Goal: Task Accomplishment & Management: Use online tool/utility

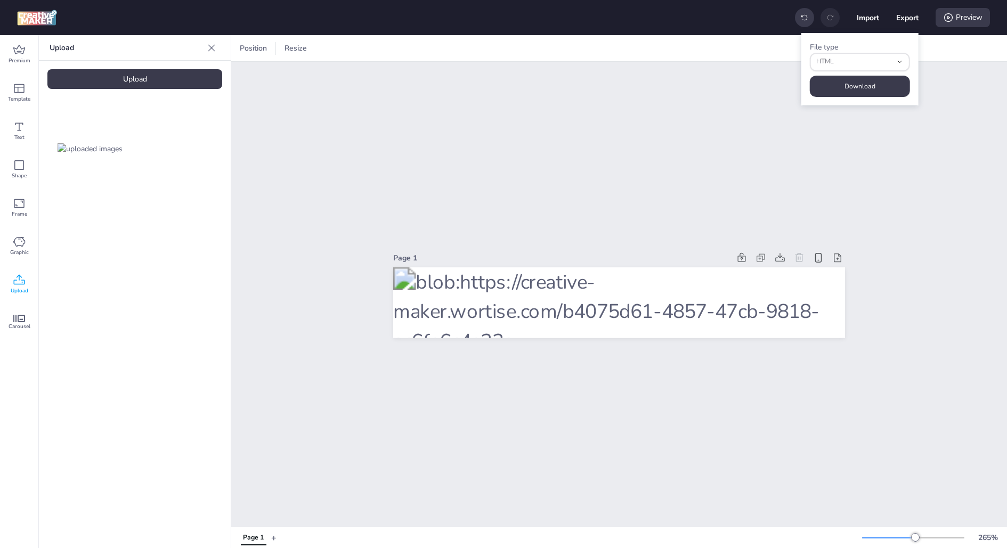
select select "html"
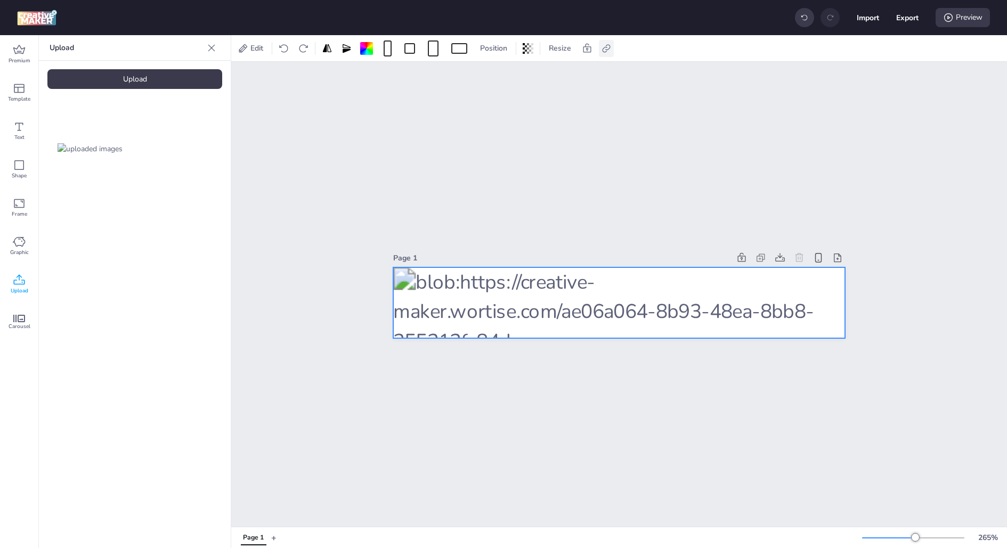
click at [607, 47] on icon at bounding box center [606, 48] width 11 height 11
click at [541, 123] on input "[URL][DOMAIN_NAME]" at bounding box center [550, 127] width 98 height 11
paste input "820108.426440464;dc_trk_aid=619304171;dc_trk_cid=239246383;dc_dbm_token=${DC_DB…"
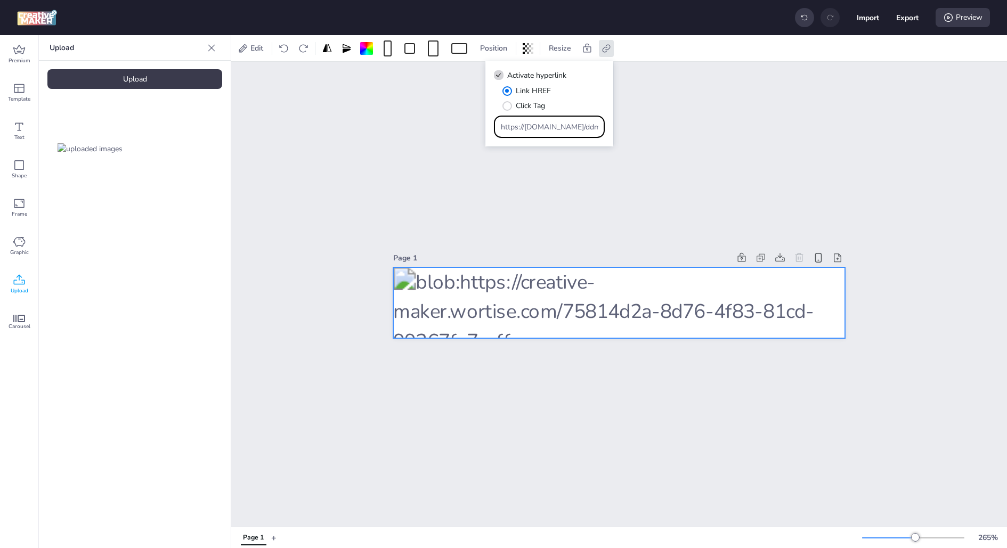
scroll to position [0, 976]
type input "https://[DOMAIN_NAME]/ddm/trackclk/N175001.3728761WORTISE_CHL_99002/B33820108.4…"
click at [584, 109] on div "Link HREF Click Tag" at bounding box center [554, 98] width 102 height 26
click at [741, 101] on div "Page 1" at bounding box center [619, 294] width 776 height 465
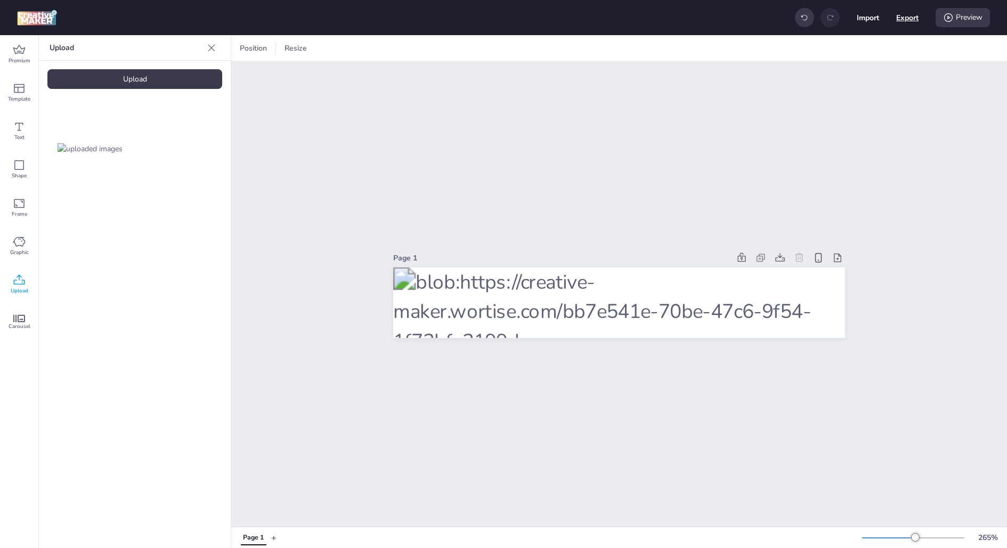
click at [909, 21] on button "Export" at bounding box center [907, 17] width 22 height 22
select select "html"
click at [860, 90] on button "Download" at bounding box center [860, 86] width 100 height 21
